Goal: Information Seeking & Learning: Learn about a topic

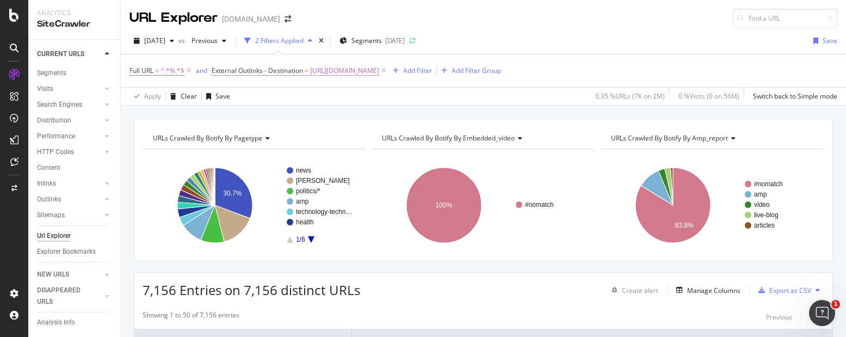
click at [298, 71] on span "External Outlinks - Destination" at bounding box center [257, 70] width 91 height 9
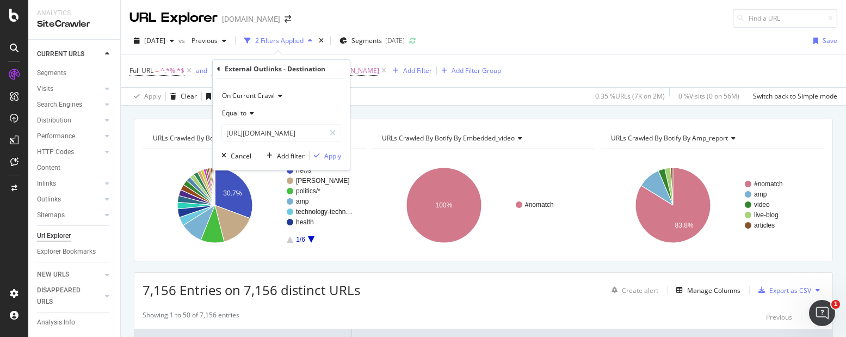
click at [217, 68] on icon at bounding box center [218, 69] width 3 height 7
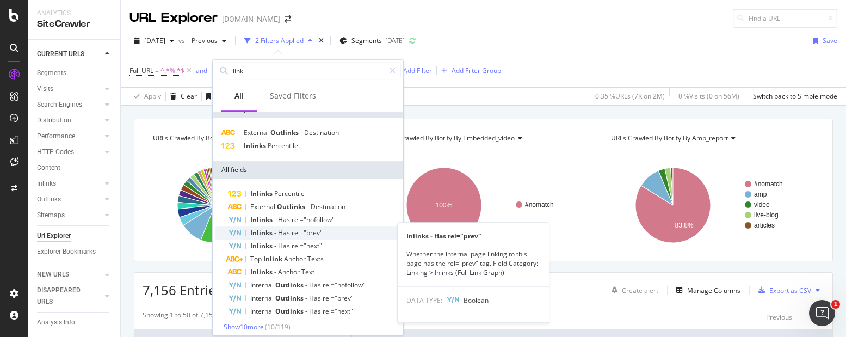
scroll to position [16, 0]
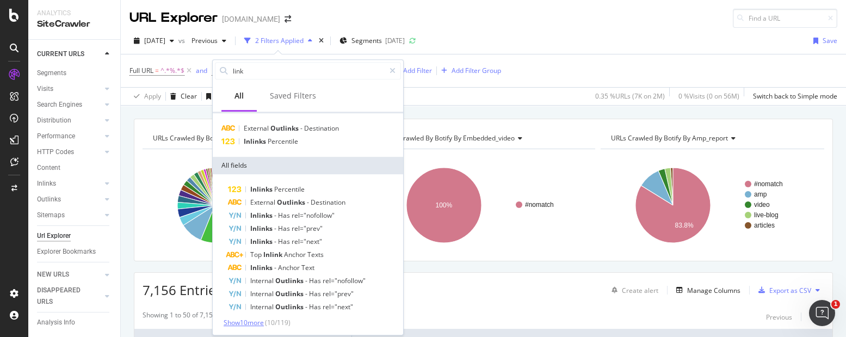
click at [248, 319] on span "Show 10 more" at bounding box center [244, 322] width 40 height 9
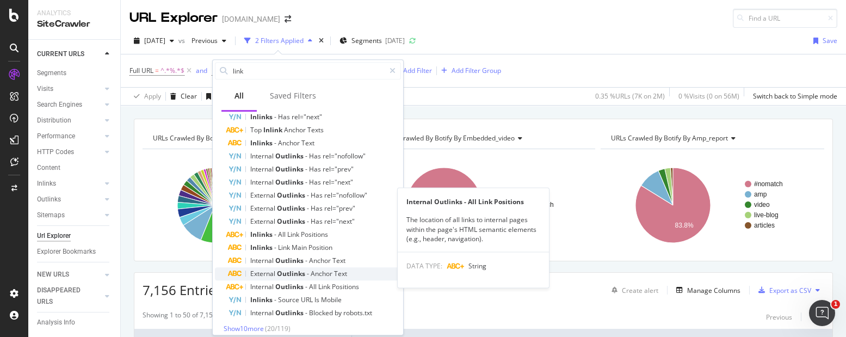
scroll to position [147, 0]
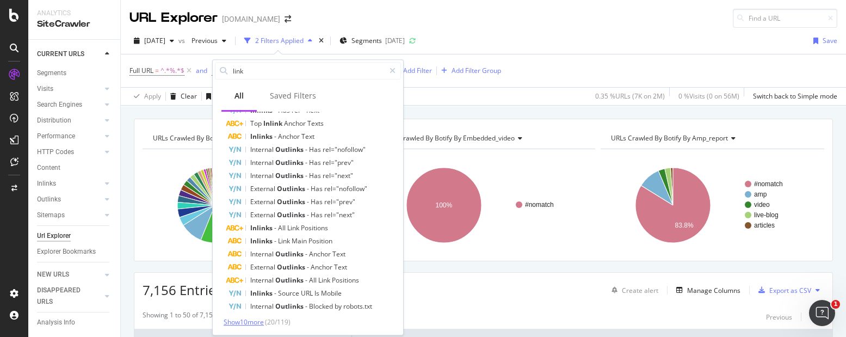
click at [250, 322] on span "Show 10 more" at bounding box center [244, 321] width 40 height 9
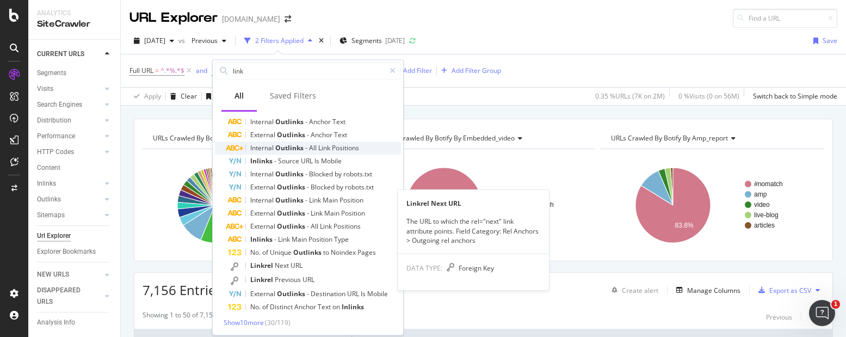
scroll to position [280, 0]
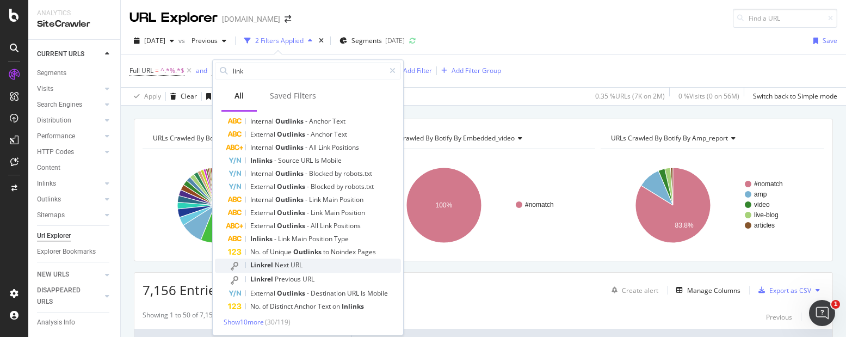
click at [325, 261] on div "Linkrel Next URL" at bounding box center [314, 265] width 173 height 14
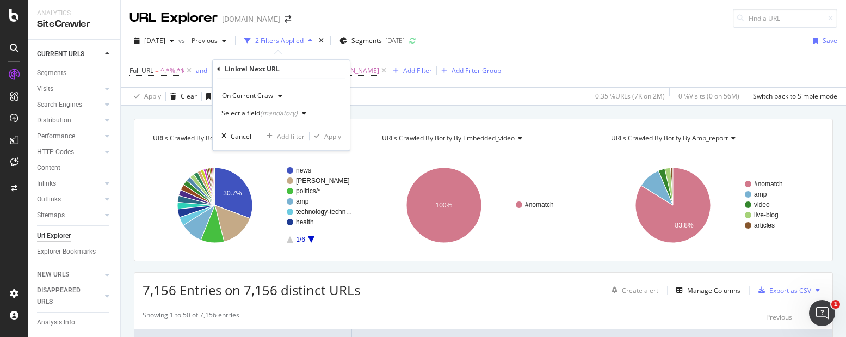
click at [280, 107] on div "Select a field (mandatory)" at bounding box center [265, 113] width 89 height 16
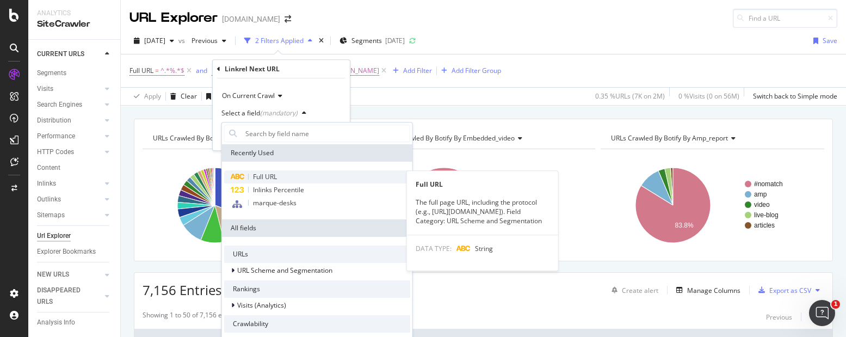
click at [262, 176] on span "Full URL" at bounding box center [265, 176] width 24 height 9
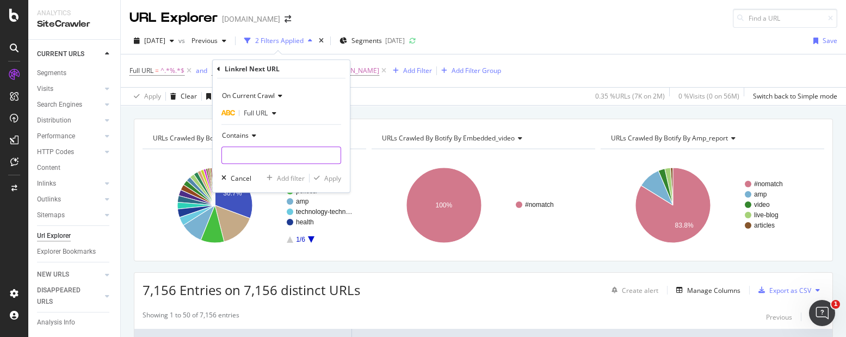
click at [236, 156] on input "text" at bounding box center [281, 154] width 119 height 17
